Goal: Information Seeking & Learning: Compare options

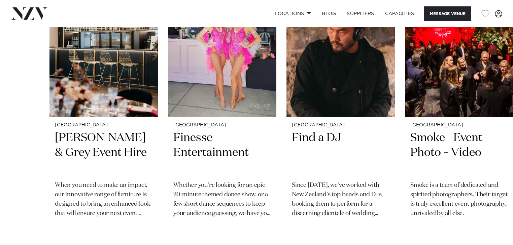
scroll to position [945, 0]
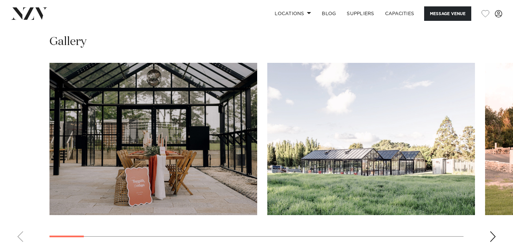
scroll to position [781, 0]
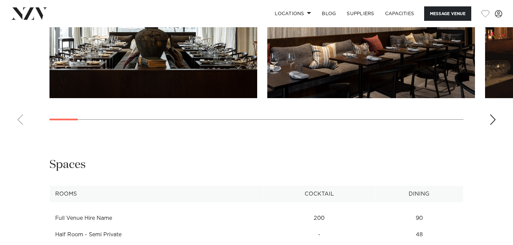
scroll to position [862, 0]
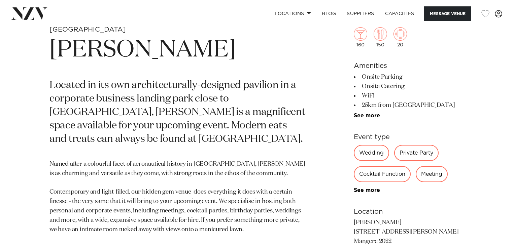
scroll to position [377, 0]
